Goal: Task Accomplishment & Management: Manage account settings

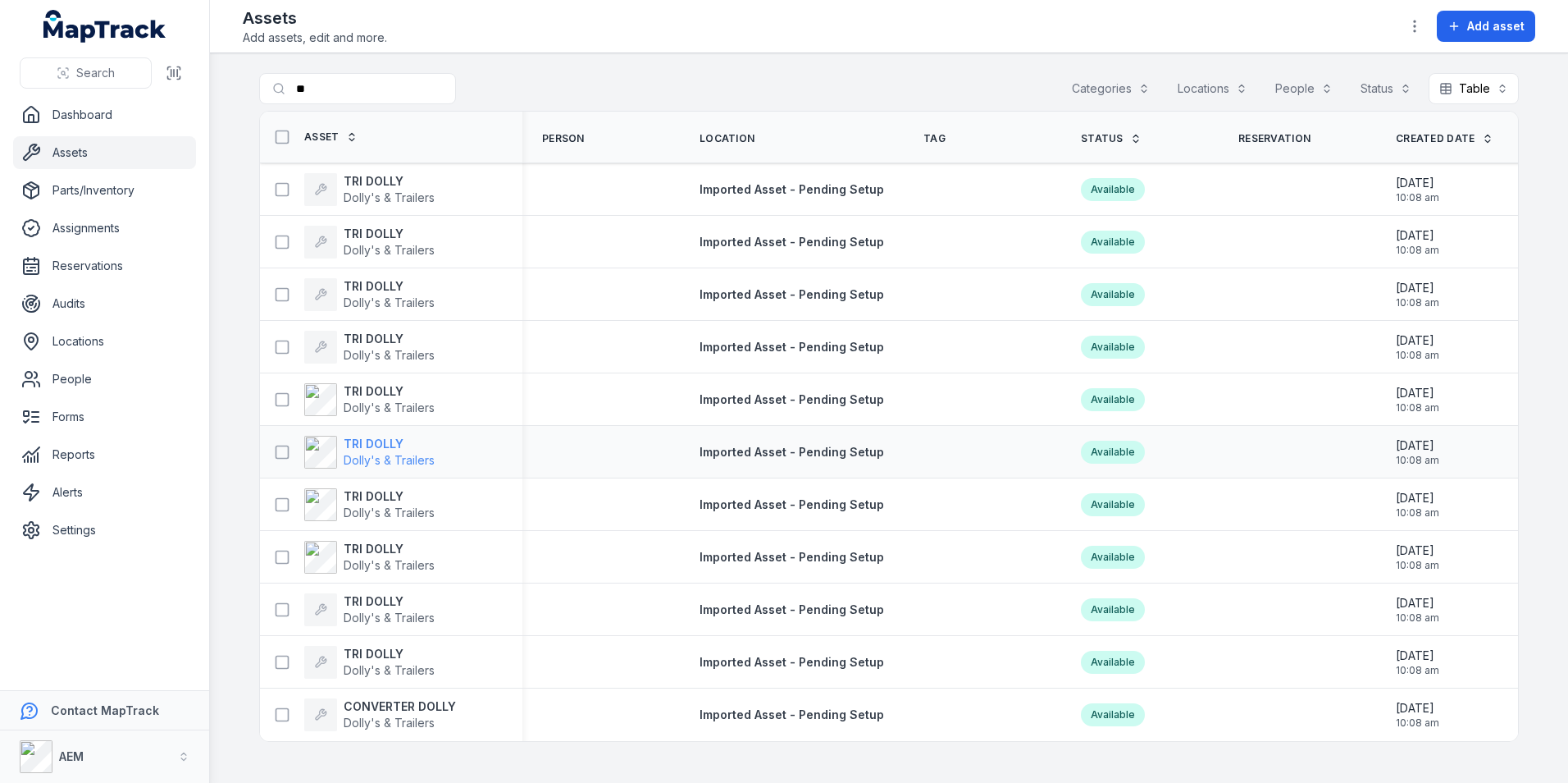
click at [380, 439] on strong "TRI DOLLY" at bounding box center [389, 444] width 91 height 17
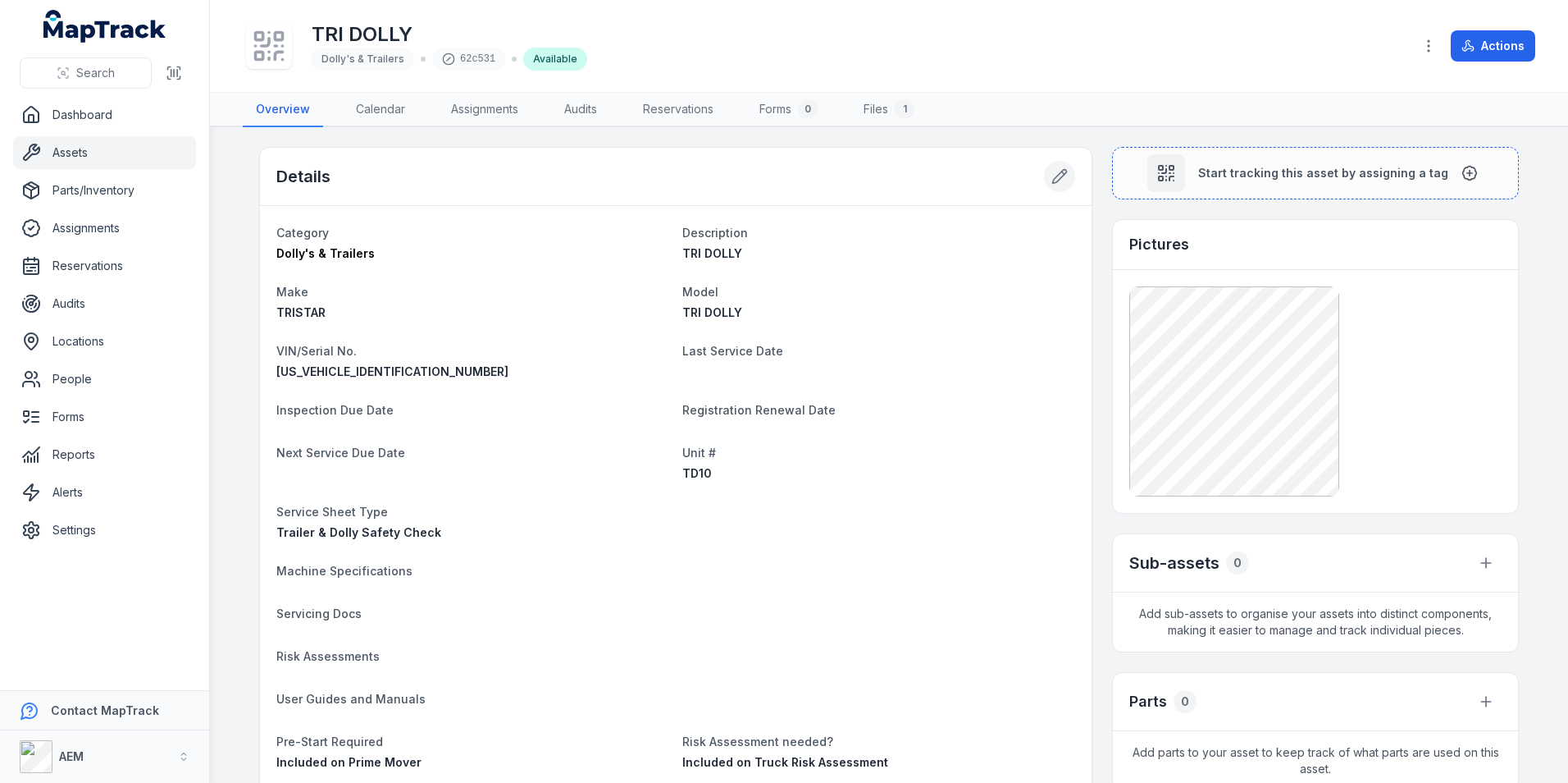
click at [1058, 182] on icon at bounding box center [1060, 177] width 17 height 17
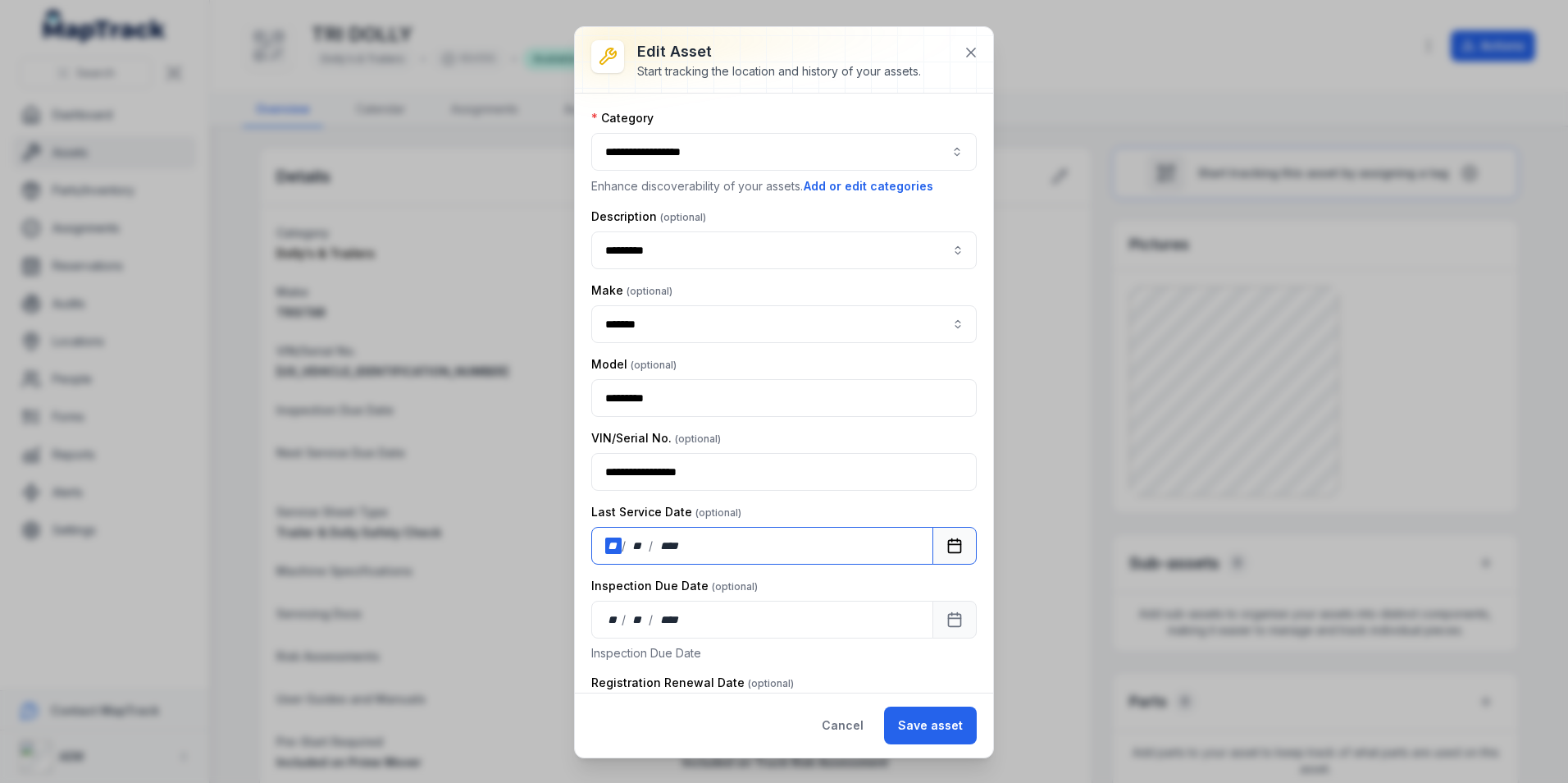
click at [622, 542] on div "/" at bounding box center [625, 545] width 6 height 17
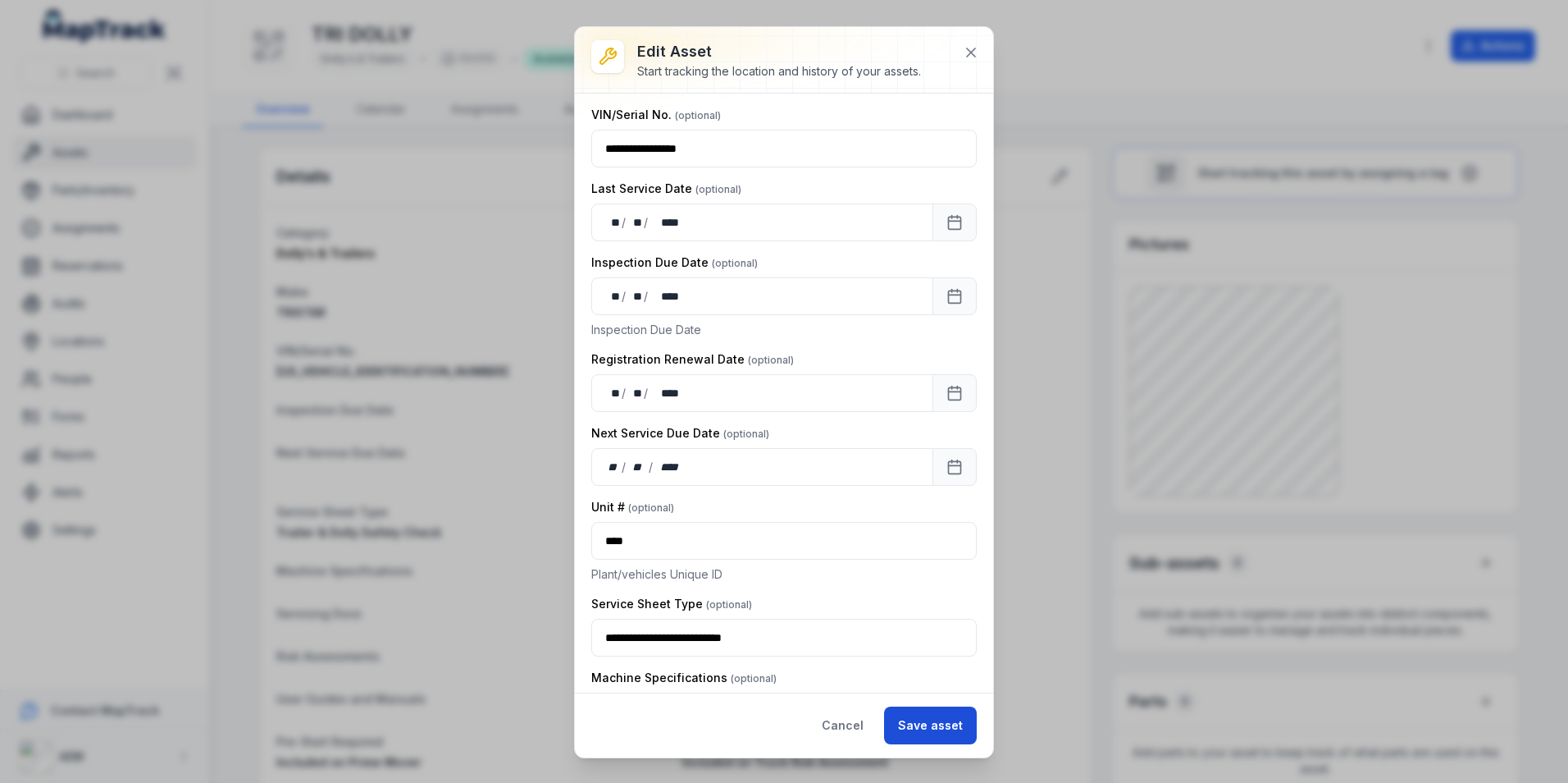
click at [948, 726] on button "Save asset" at bounding box center [930, 725] width 93 height 38
